Goal: Check status: Check status

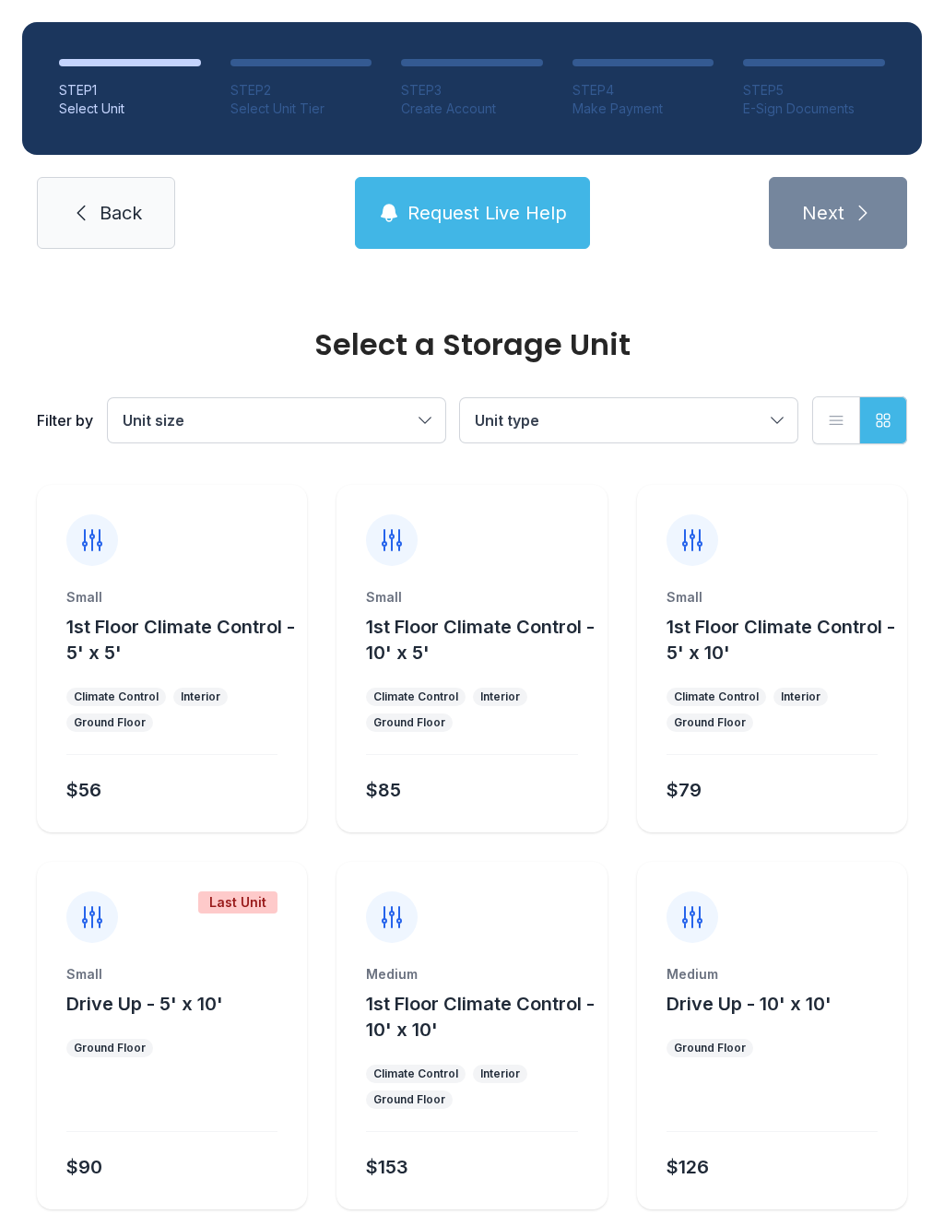
click at [120, 188] on link "Back" at bounding box center [106, 213] width 138 height 72
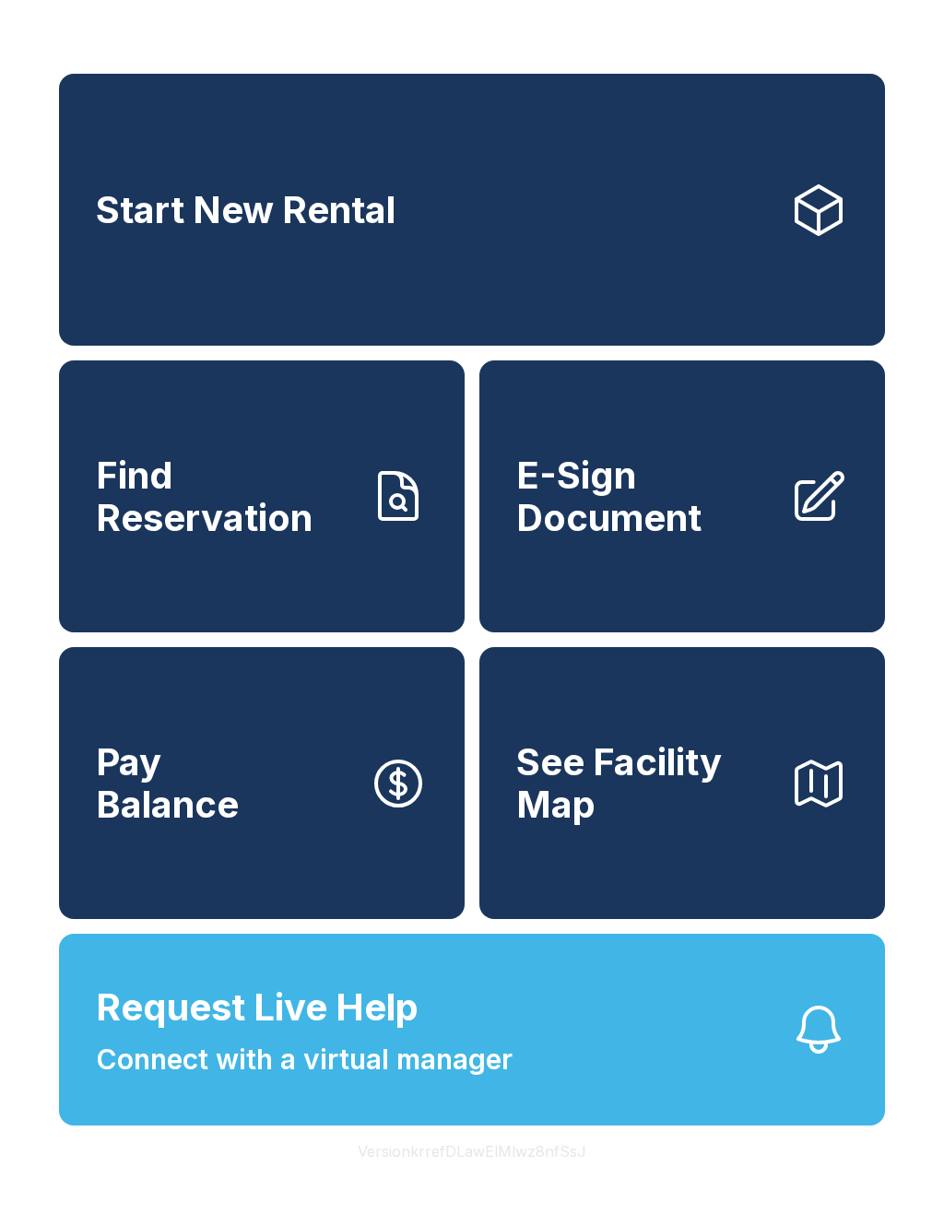
click at [297, 538] on span "Find Reservation" at bounding box center [225, 497] width 258 height 84
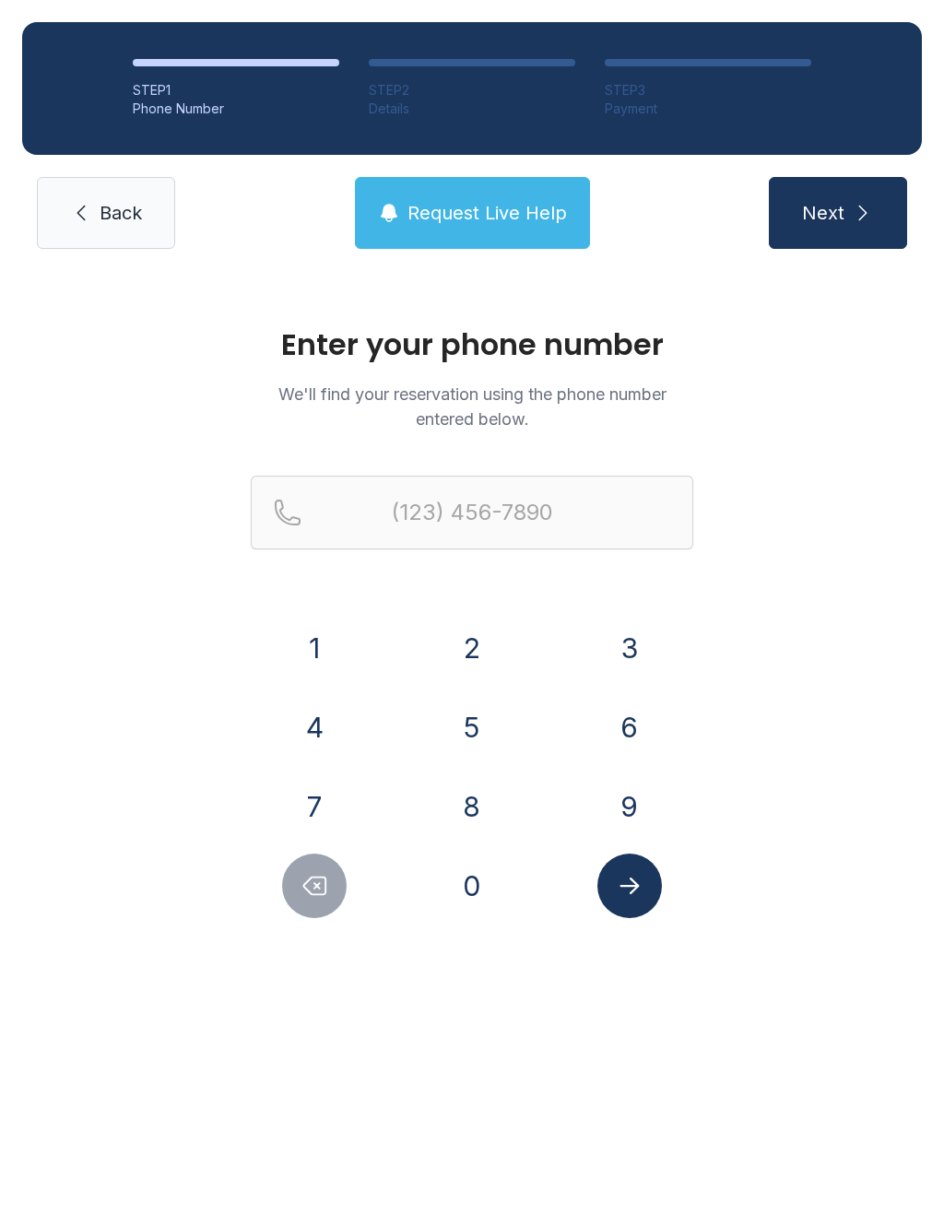
click at [645, 732] on button "6" at bounding box center [629, 727] width 65 height 65
click at [326, 660] on button "1" at bounding box center [314, 648] width 65 height 65
click at [479, 736] on button "5" at bounding box center [472, 727] width 65 height 65
click at [627, 806] on button "9" at bounding box center [629, 807] width 65 height 65
click at [327, 678] on button "1" at bounding box center [314, 648] width 65 height 65
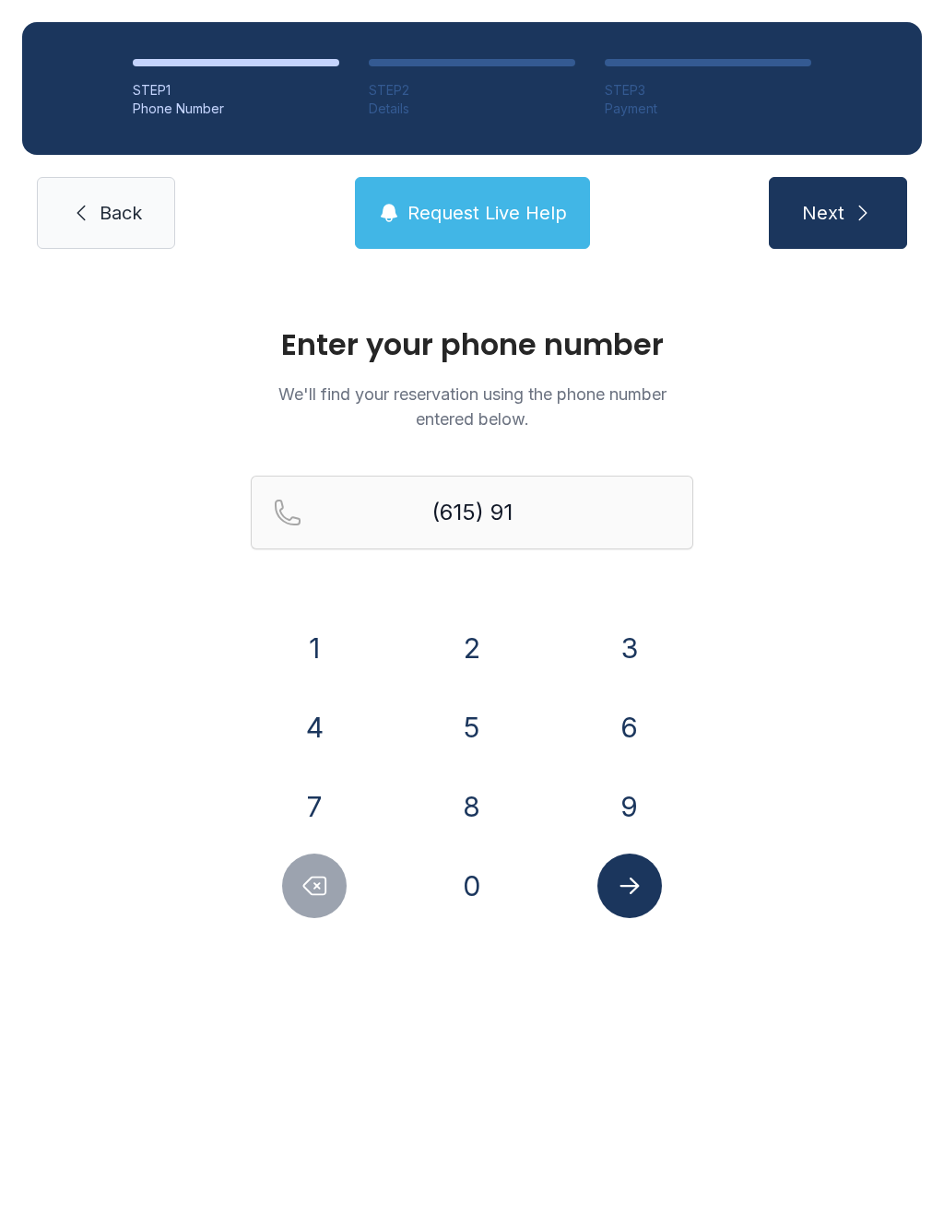
click at [325, 822] on button "7" at bounding box center [314, 807] width 65 height 65
click at [467, 754] on button "5" at bounding box center [472, 727] width 65 height 65
click at [484, 828] on button "8" at bounding box center [472, 807] width 65 height 65
click at [466, 668] on button "2" at bounding box center [472, 648] width 65 height 65
click at [465, 668] on button "2" at bounding box center [472, 648] width 65 height 65
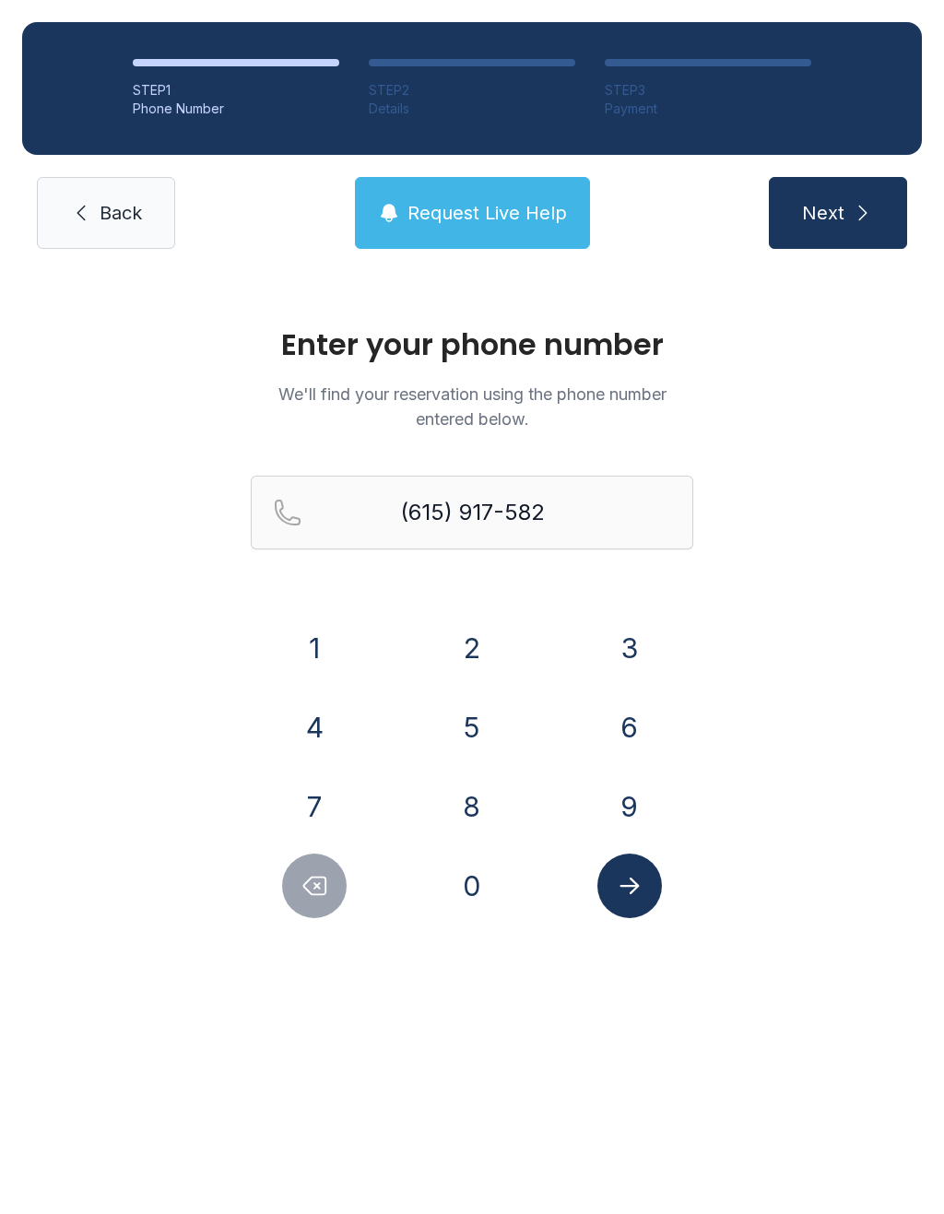
type input "[PHONE_NUMBER]"
click at [635, 881] on icon "Submit lookup form" at bounding box center [630, 886] width 28 height 28
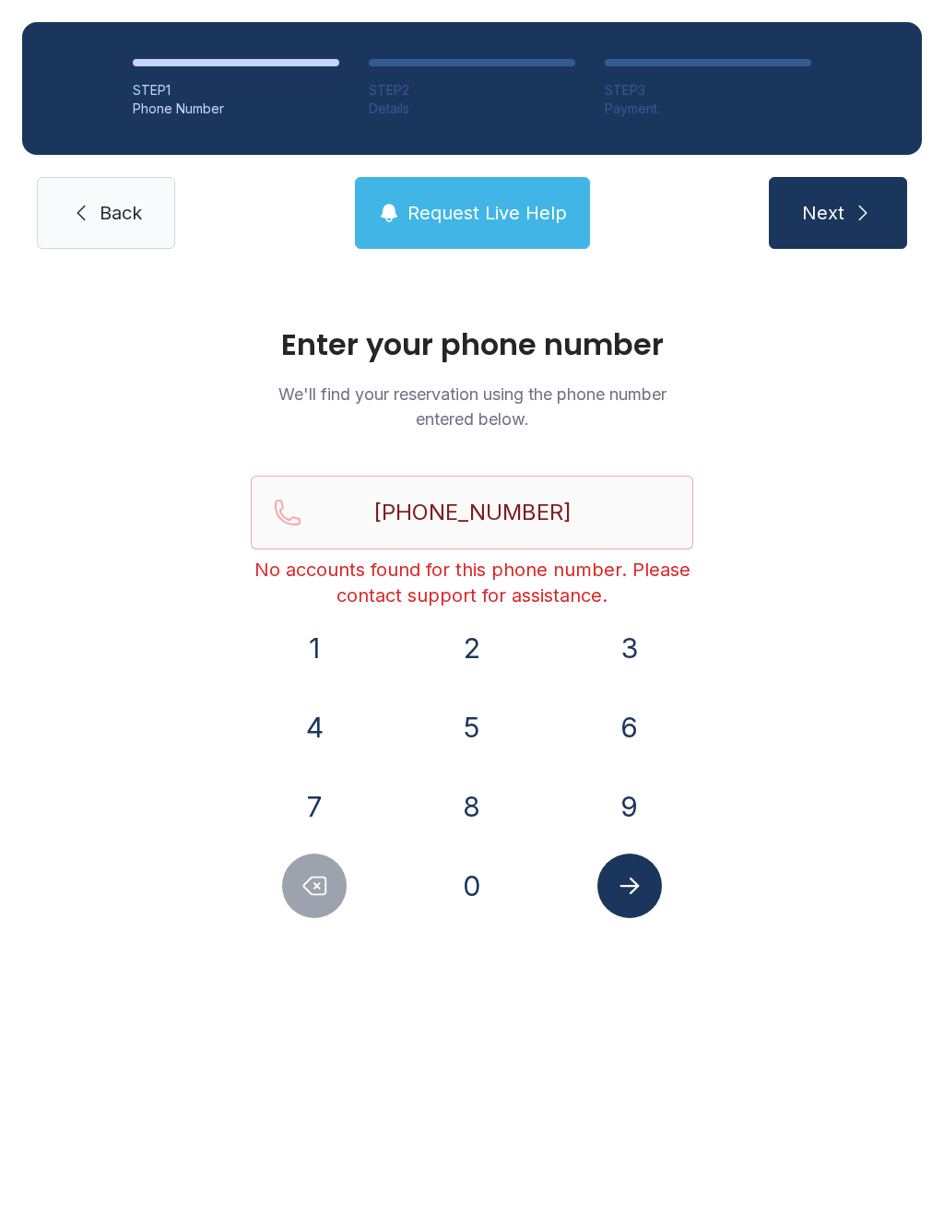
click at [126, 208] on span "Back" at bounding box center [121, 213] width 42 height 26
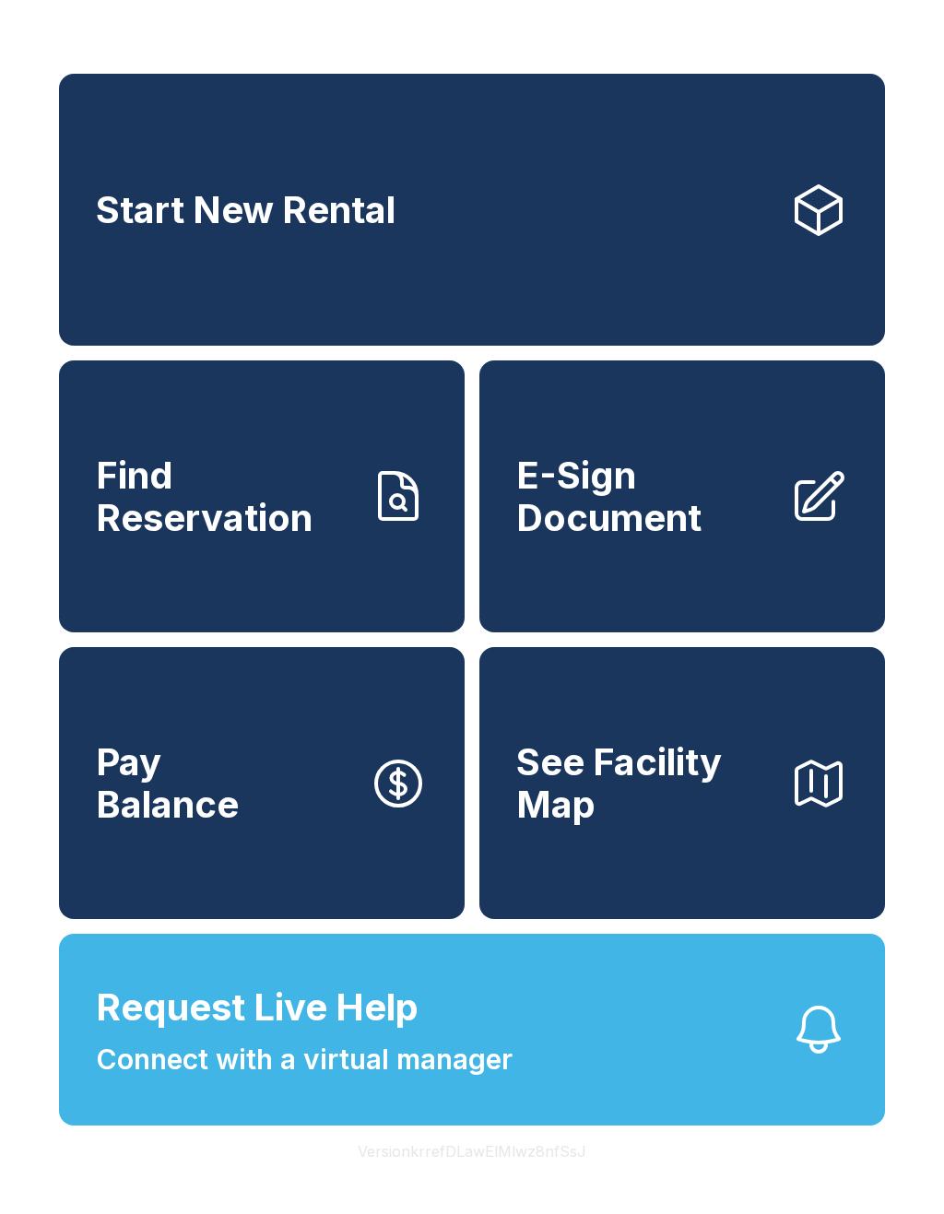
click at [298, 538] on span "Find Reservation" at bounding box center [225, 497] width 258 height 84
